Goal: Transaction & Acquisition: Subscribe to service/newsletter

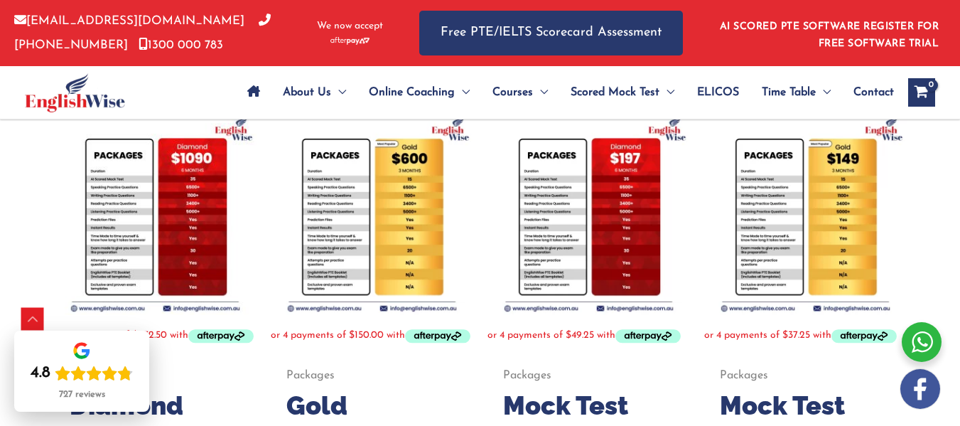
scroll to position [284, 0]
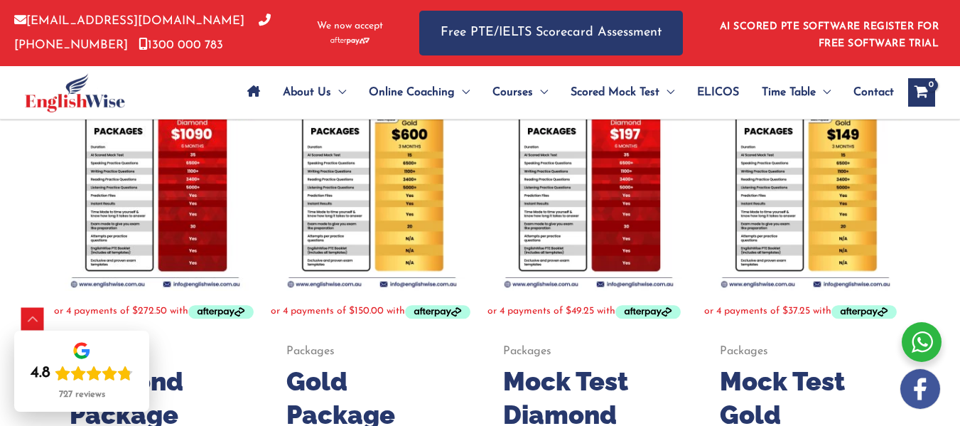
click at [829, 231] on img at bounding box center [805, 189] width 203 height 203
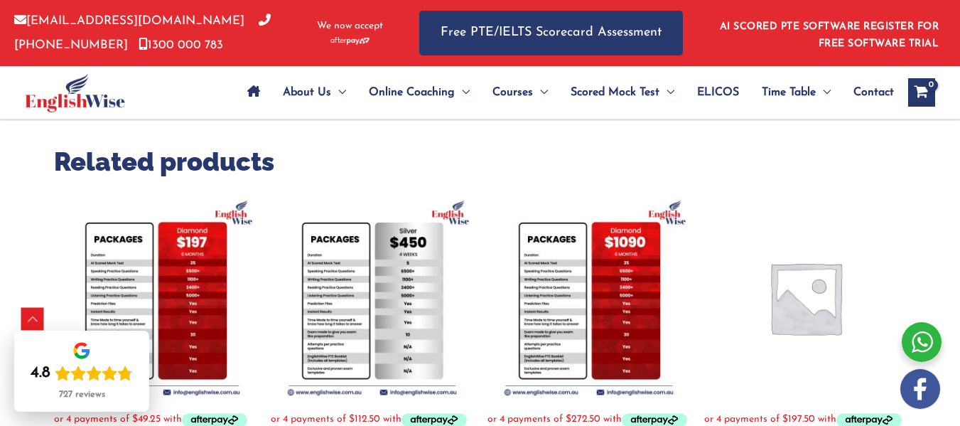
scroll to position [488, 0]
click at [175, 271] on img at bounding box center [155, 298] width 203 height 203
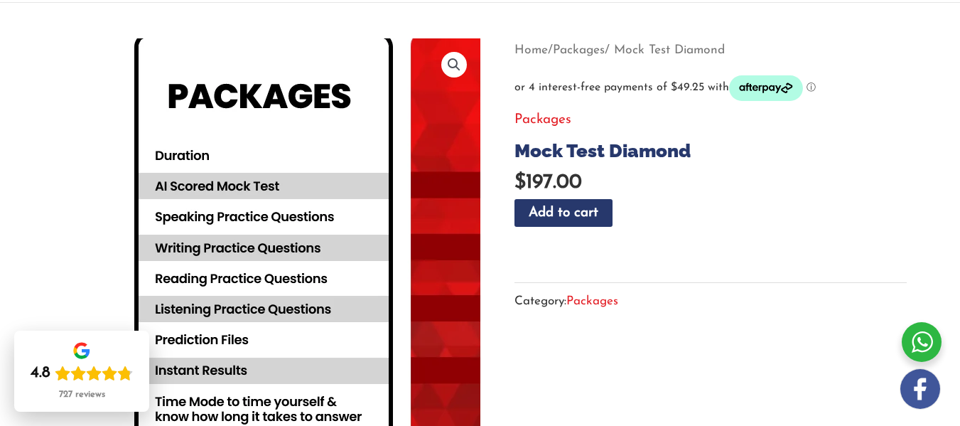
click at [101, 170] on img at bounding box center [400, 317] width 768 height 768
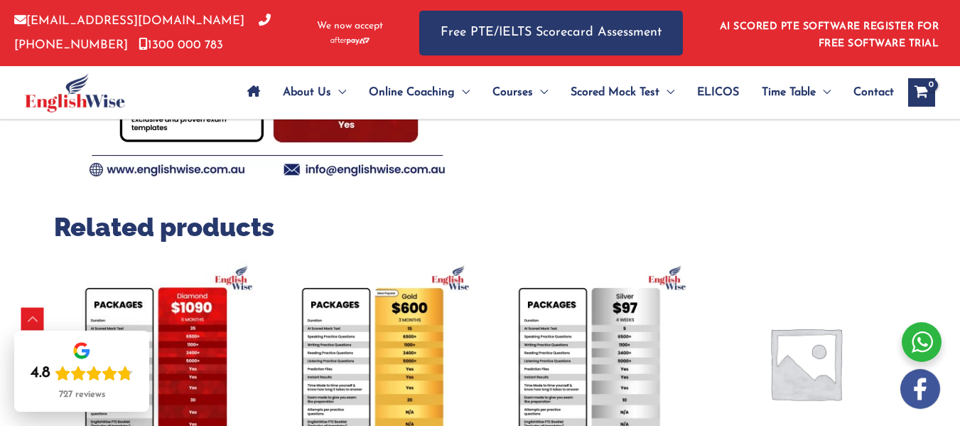
scroll to position [426, 0]
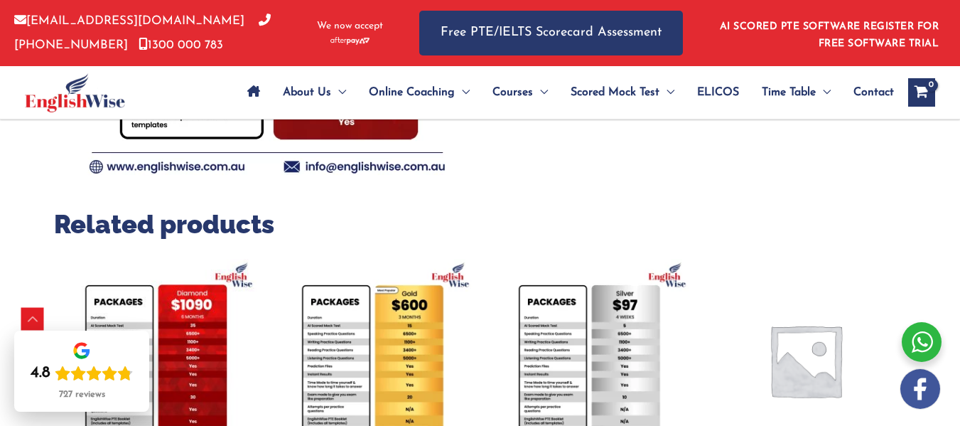
click at [571, 350] on img at bounding box center [589, 360] width 203 height 203
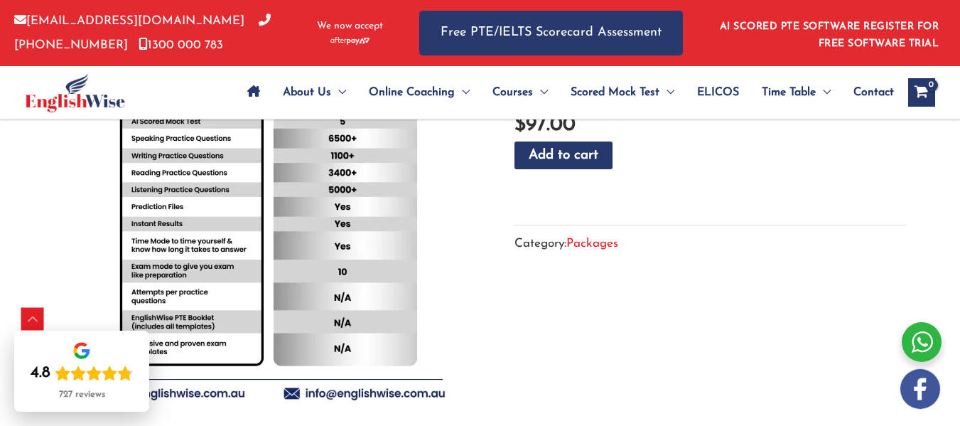
scroll to position [569, 0]
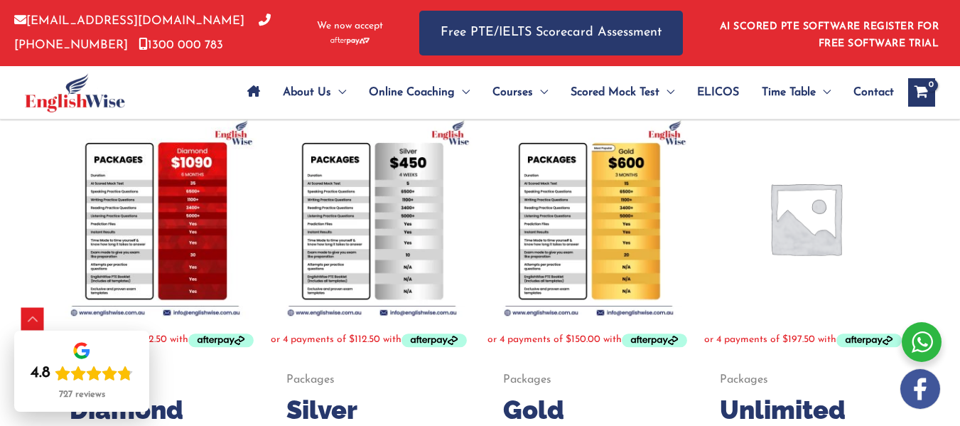
click at [365, 186] on img at bounding box center [372, 218] width 203 height 203
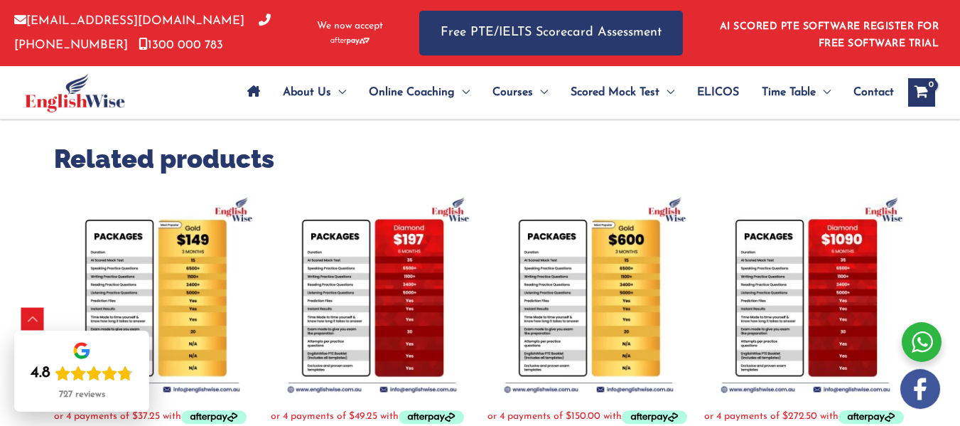
scroll to position [498, 0]
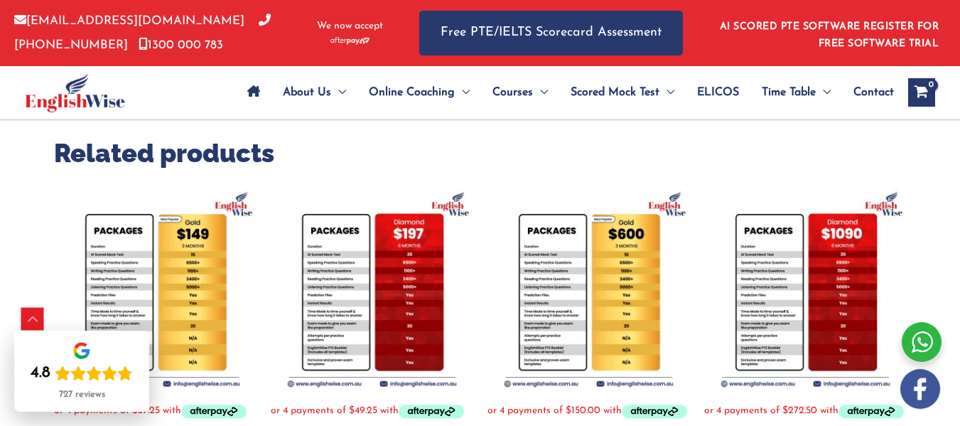
click at [124, 259] on img at bounding box center [155, 289] width 203 height 203
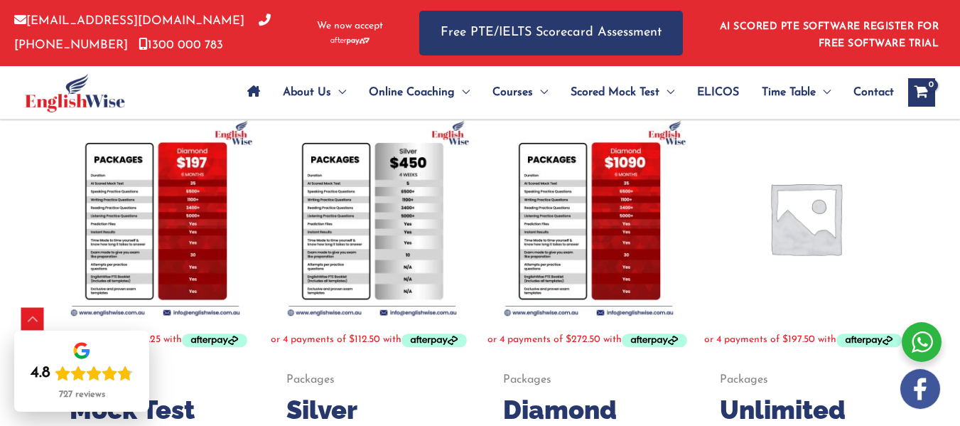
click at [586, 215] on img at bounding box center [589, 218] width 203 height 203
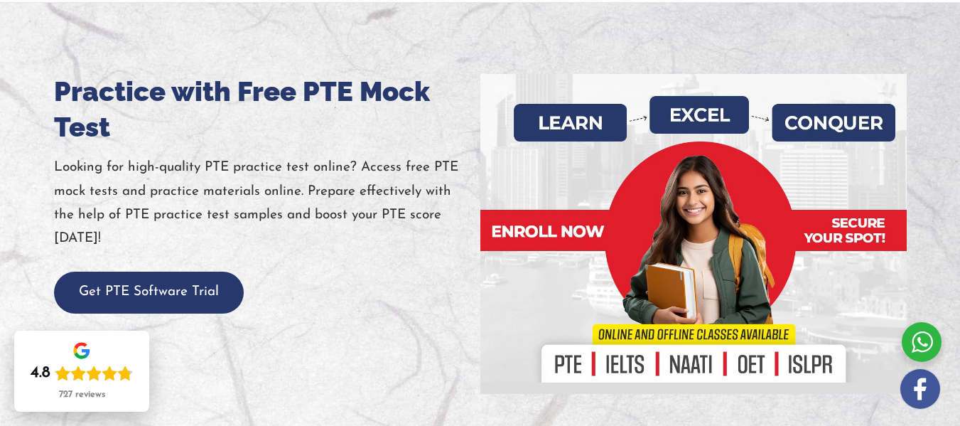
scroll to position [213, 0]
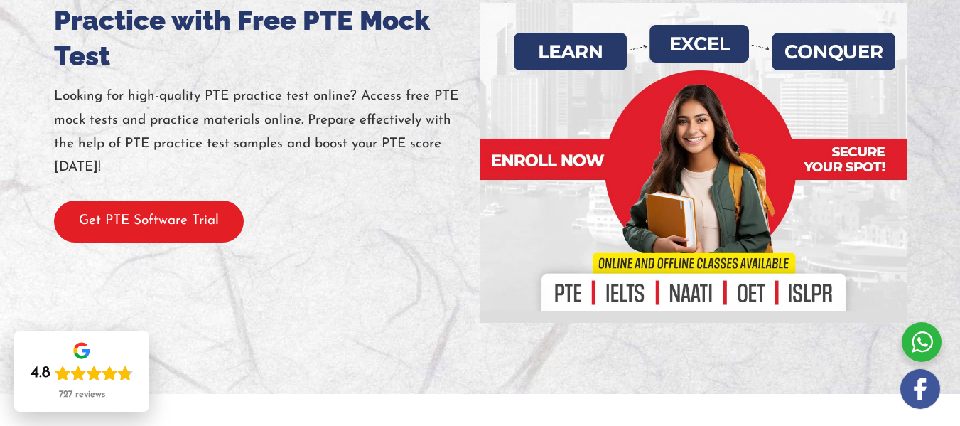
click at [170, 230] on button "Get PTE Software Trial" at bounding box center [149, 221] width 190 height 42
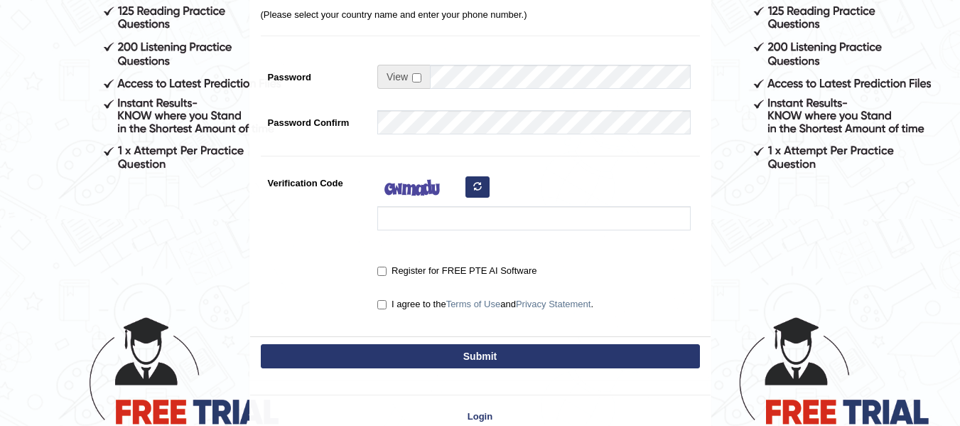
scroll to position [355, 0]
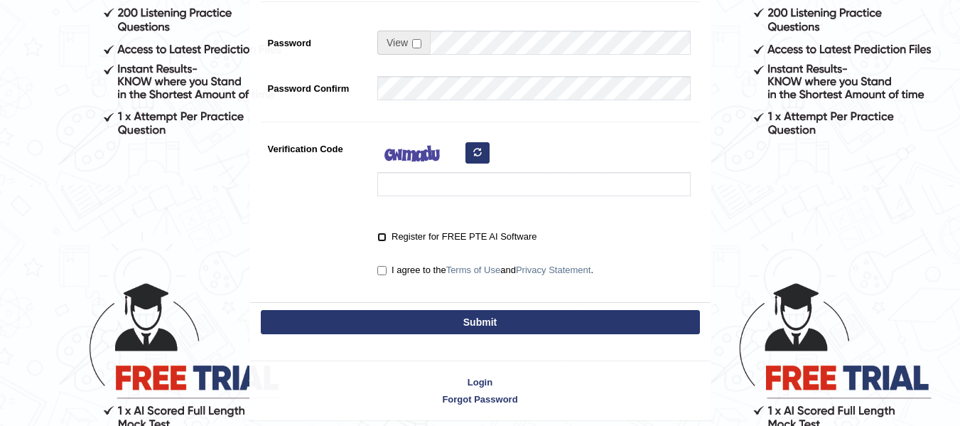
click at [383, 237] on input "Register for FREE PTE AI Software" at bounding box center [381, 236] width 9 height 9
checkbox input "true"
click at [384, 269] on input "I agree to the Terms of Use and Privacy Statement ." at bounding box center [381, 270] width 9 height 9
checkbox input "true"
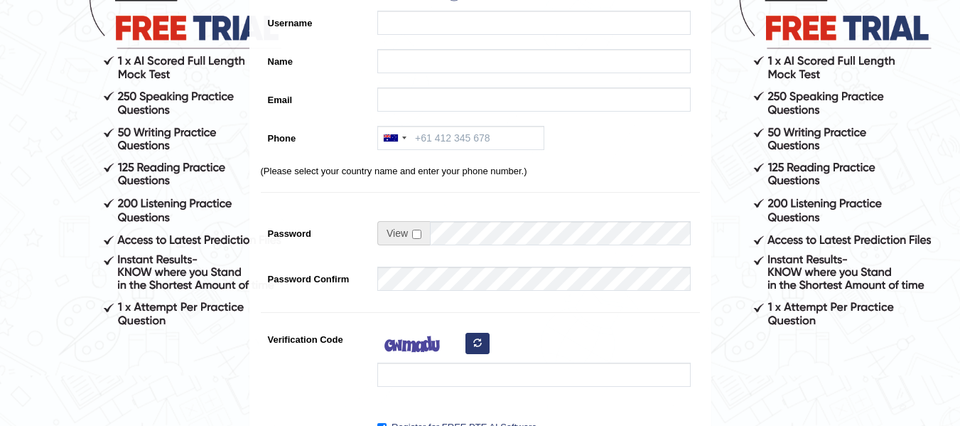
scroll to position [71, 0]
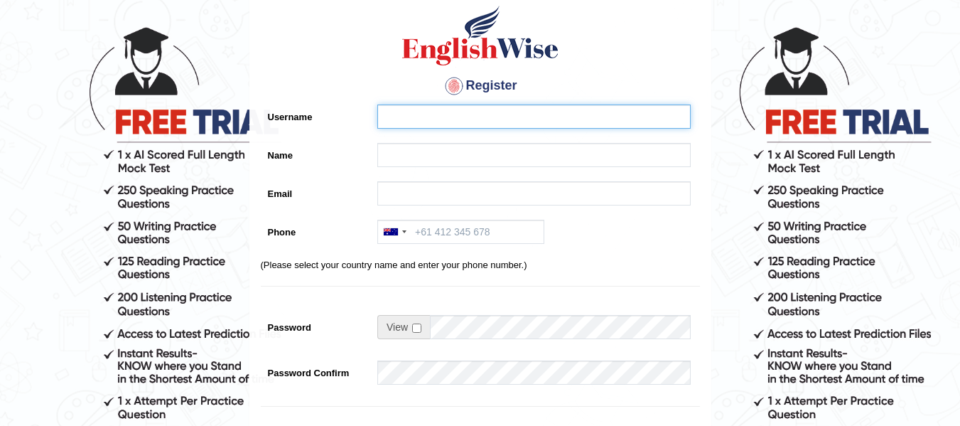
click at [456, 117] on input "Username" at bounding box center [533, 116] width 313 height 24
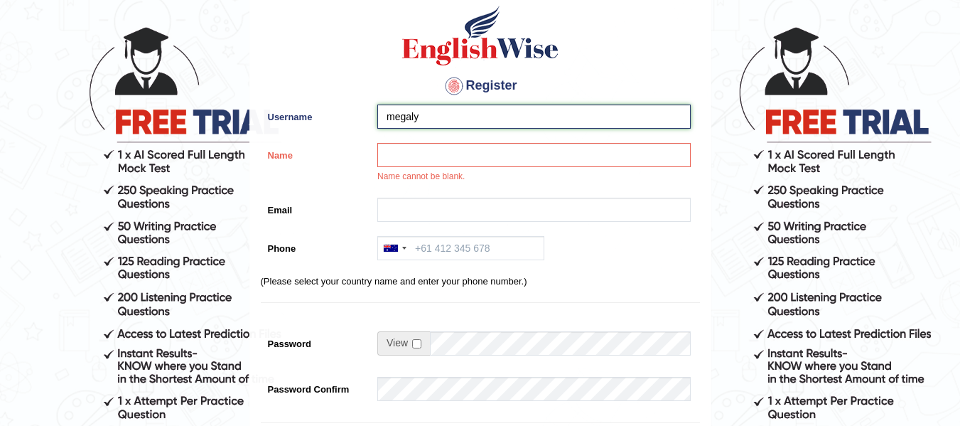
type input "megaly"
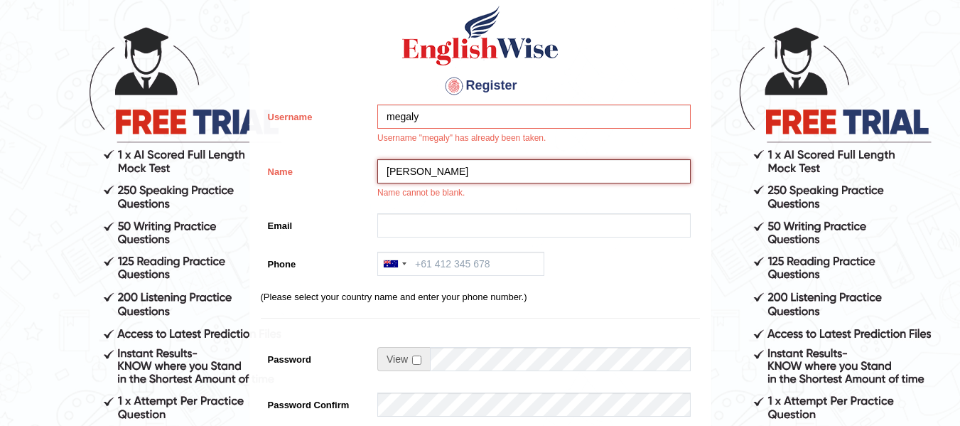
type input "ossama"
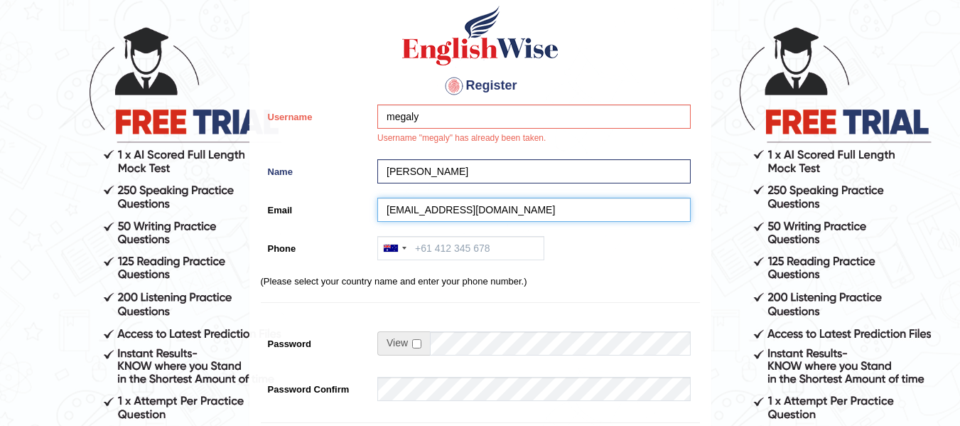
type input "megaly90@gmail.com"
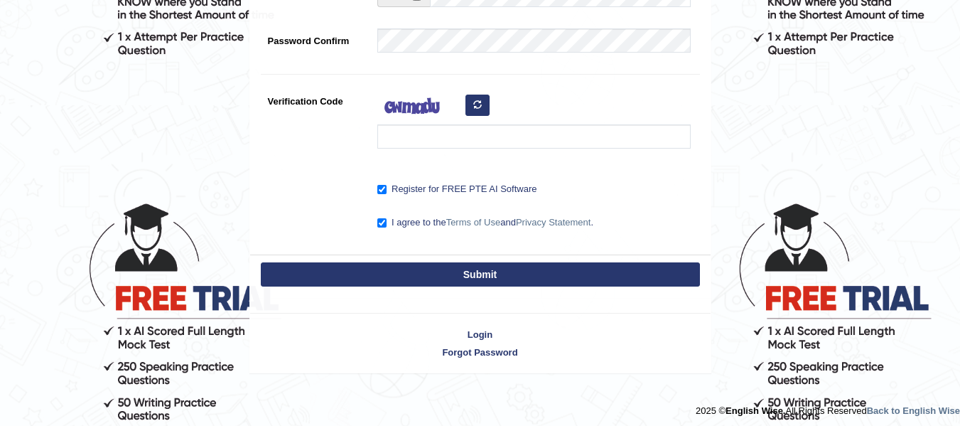
scroll to position [440, 0]
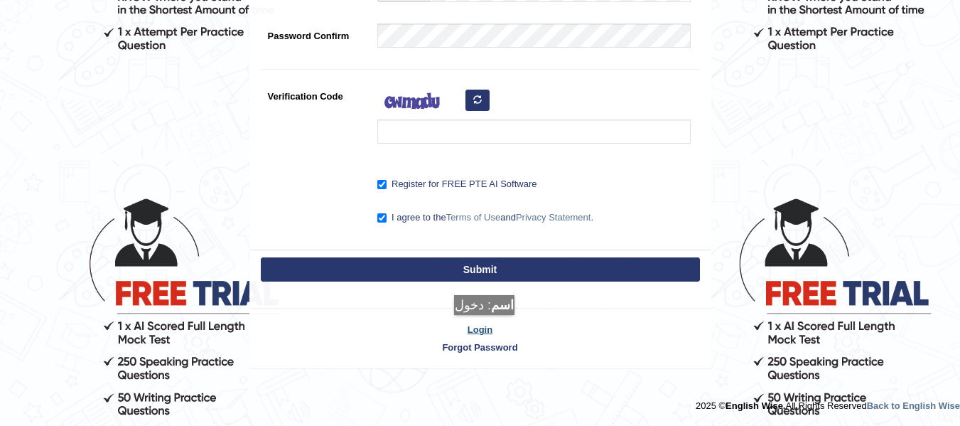
click at [490, 329] on link "Login" at bounding box center [480, 330] width 461 height 14
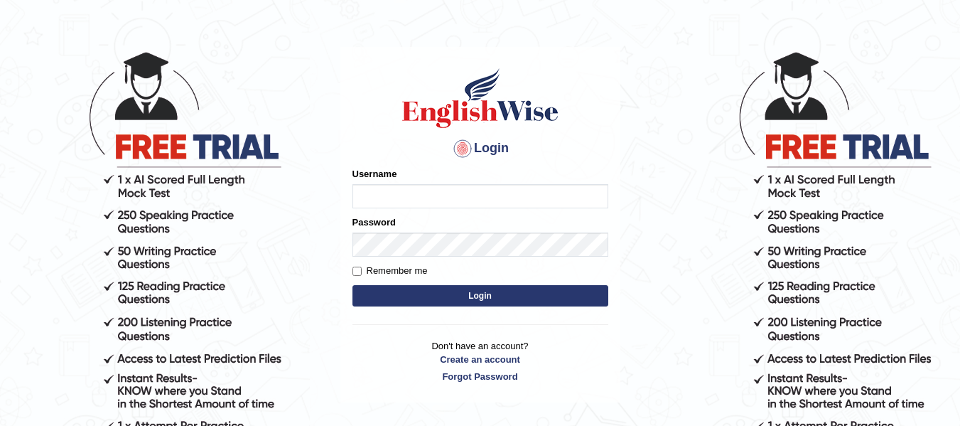
scroll to position [71, 0]
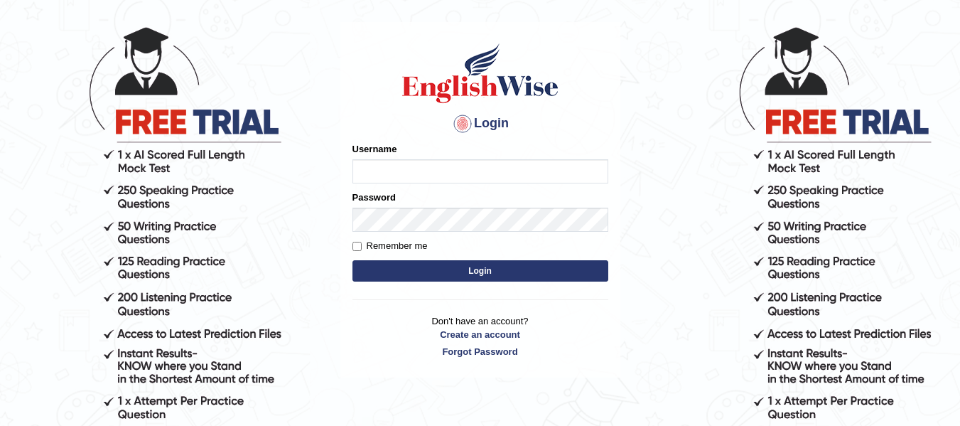
type input "Megaly"
click at [361, 247] on input "Remember me" at bounding box center [357, 246] width 9 height 9
checkbox input "true"
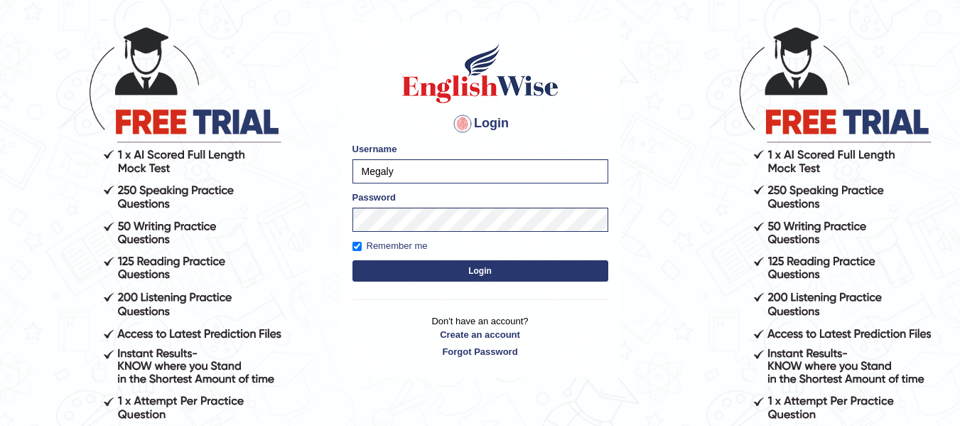
click at [527, 268] on button "Login" at bounding box center [481, 270] width 256 height 21
